Goal: Transaction & Acquisition: Purchase product/service

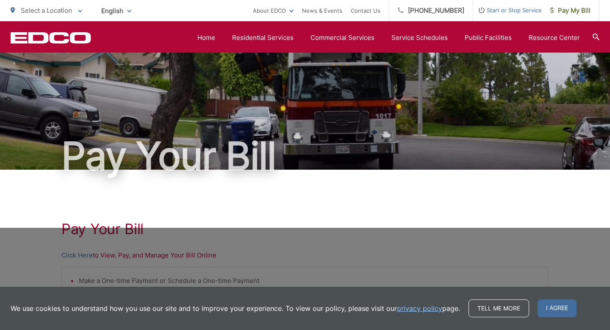
scroll to position [227, 0]
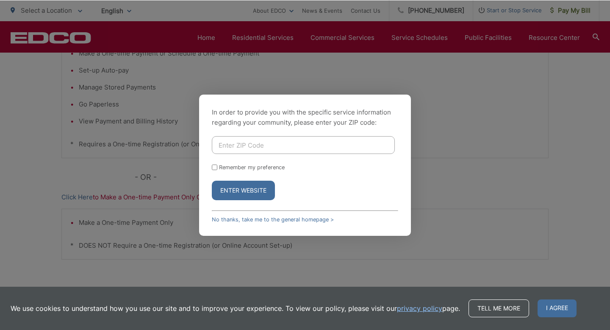
click at [264, 148] on input "Enter ZIP Code" at bounding box center [303, 145] width 183 height 18
click at [173, 233] on div "In order to provide you with the specific service information regarding your co…" at bounding box center [305, 165] width 610 height 330
click at [233, 143] on input "Enter ZIP Code" at bounding box center [303, 145] width 183 height 18
type input "91950"
click at [241, 193] on button "Enter Website" at bounding box center [243, 189] width 63 height 19
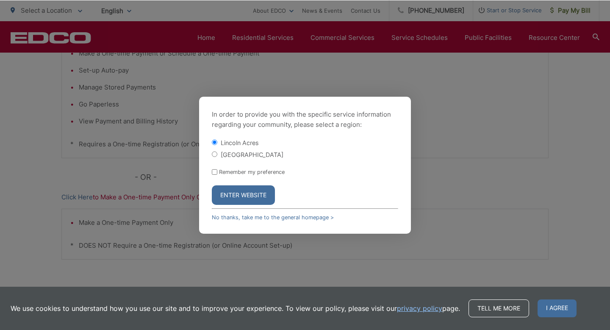
click at [214, 157] on div "[GEOGRAPHIC_DATA]" at bounding box center [305, 154] width 186 height 8
click at [213, 155] on input "[GEOGRAPHIC_DATA]" at bounding box center [215, 154] width 6 height 6
radio input "true"
click at [224, 195] on button "Enter Website" at bounding box center [243, 194] width 63 height 19
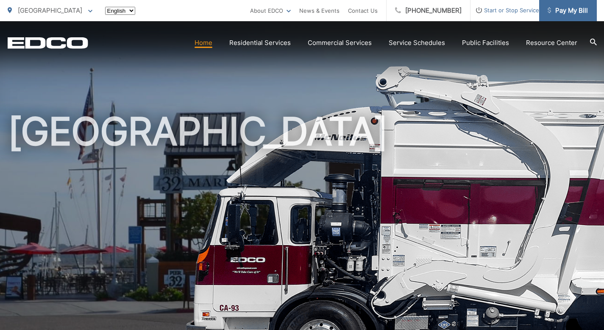
click at [579, 16] on link "Pay My Bill" at bounding box center [568, 10] width 58 height 21
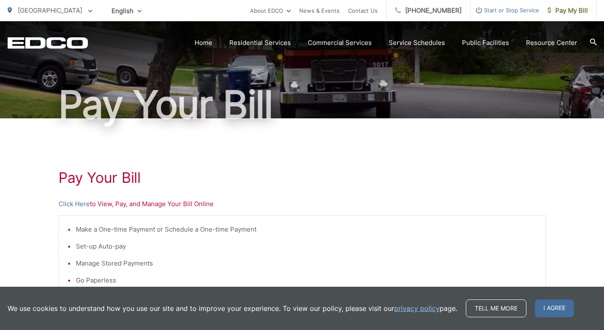
scroll to position [65, 0]
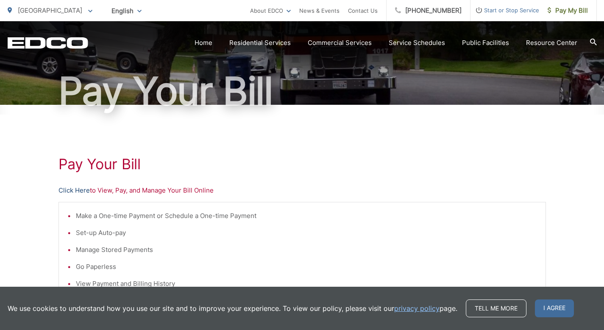
click at [77, 191] on link "Click Here" at bounding box center [73, 190] width 31 height 10
